Goal: Information Seeking & Learning: Learn about a topic

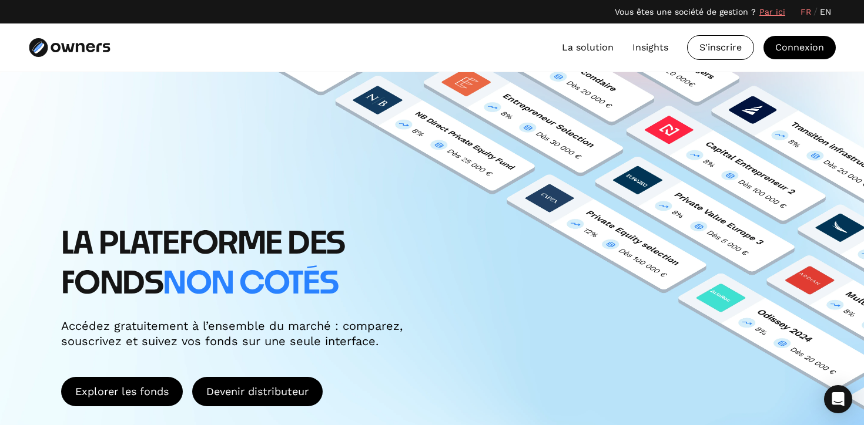
click at [595, 49] on link "La solution" at bounding box center [588, 48] width 52 height 14
click at [776, 12] on link "Par ici" at bounding box center [772, 12] width 26 height 12
click at [826, 15] on link "EN" at bounding box center [825, 12] width 11 height 12
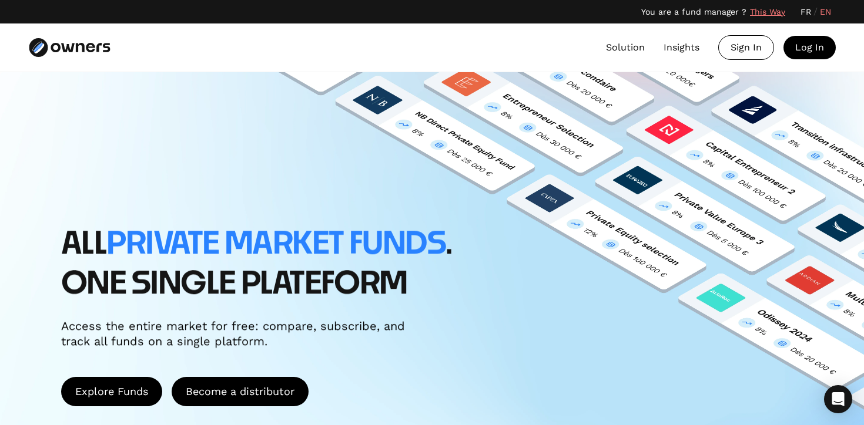
click at [637, 48] on link "Solution" at bounding box center [625, 48] width 39 height 14
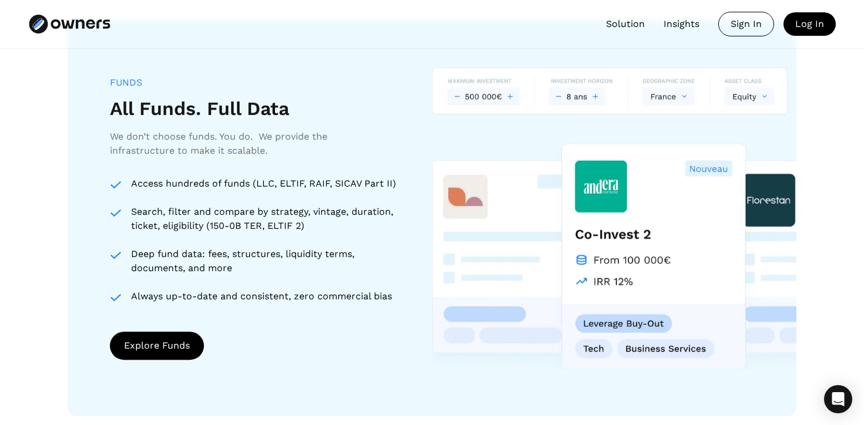
scroll to position [1057, 0]
